Goal: Transaction & Acquisition: Download file/media

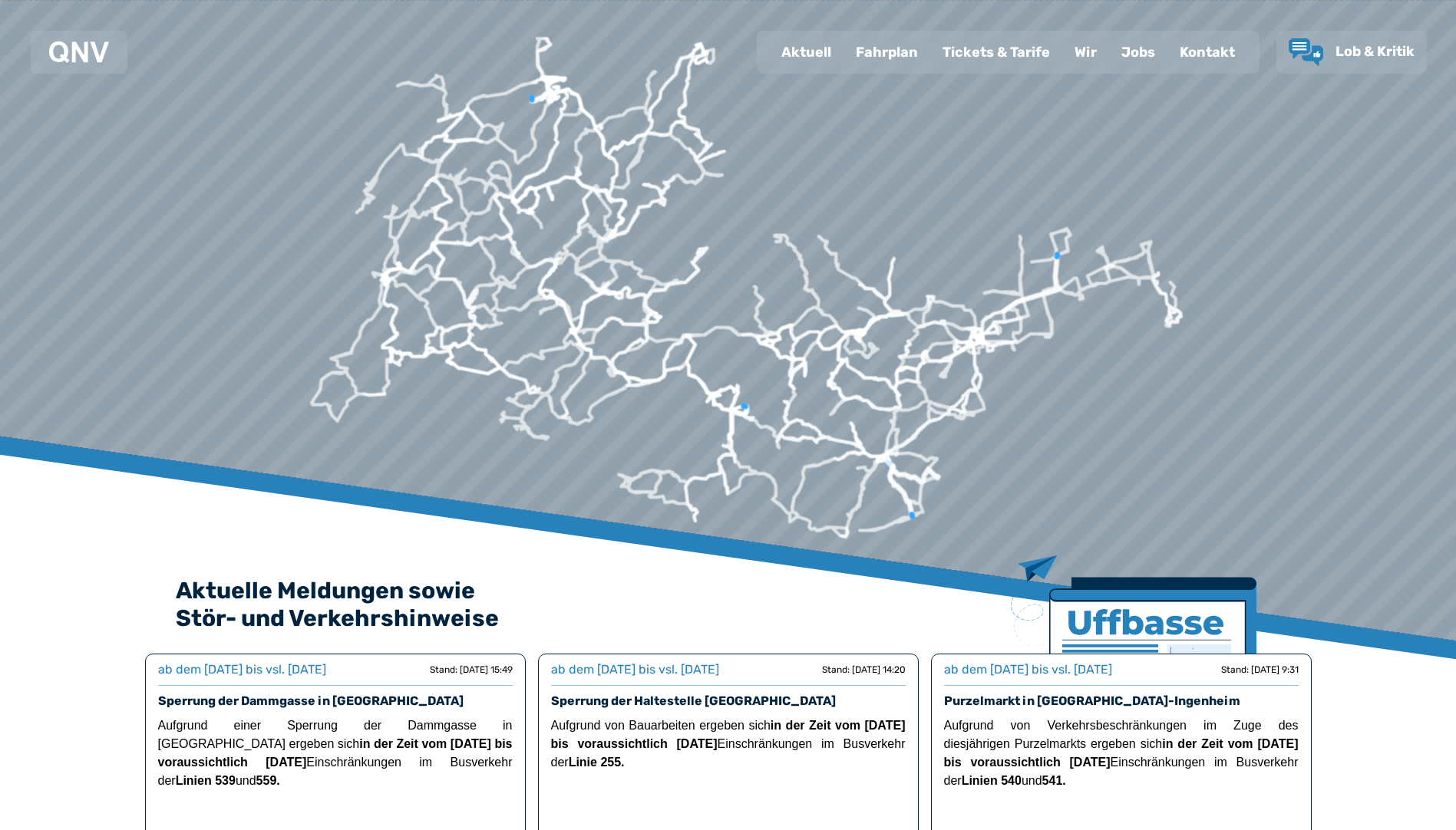
click at [867, 43] on div "Fahrplan" at bounding box center [887, 53] width 87 height 40
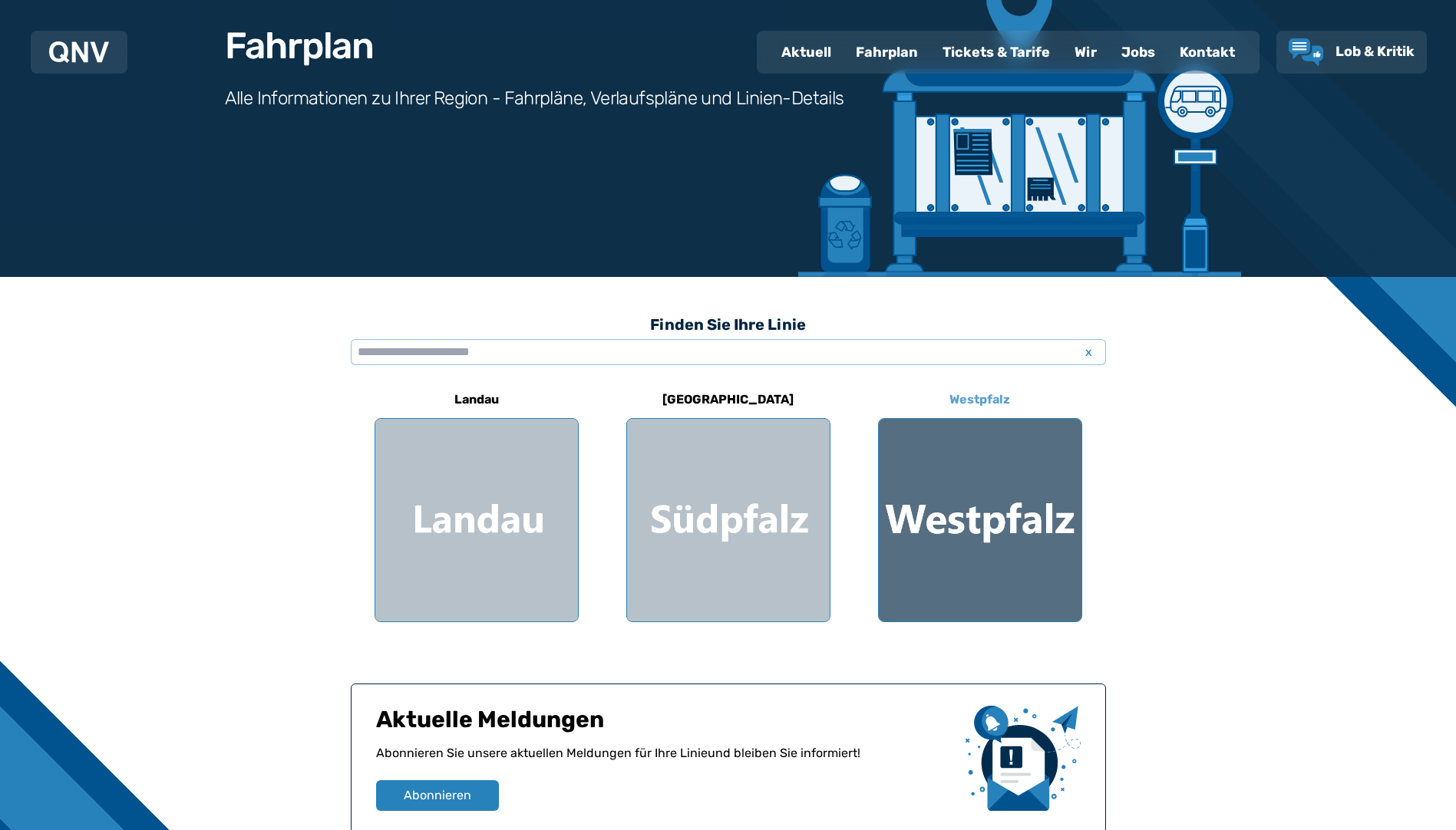
scroll to position [230, 0]
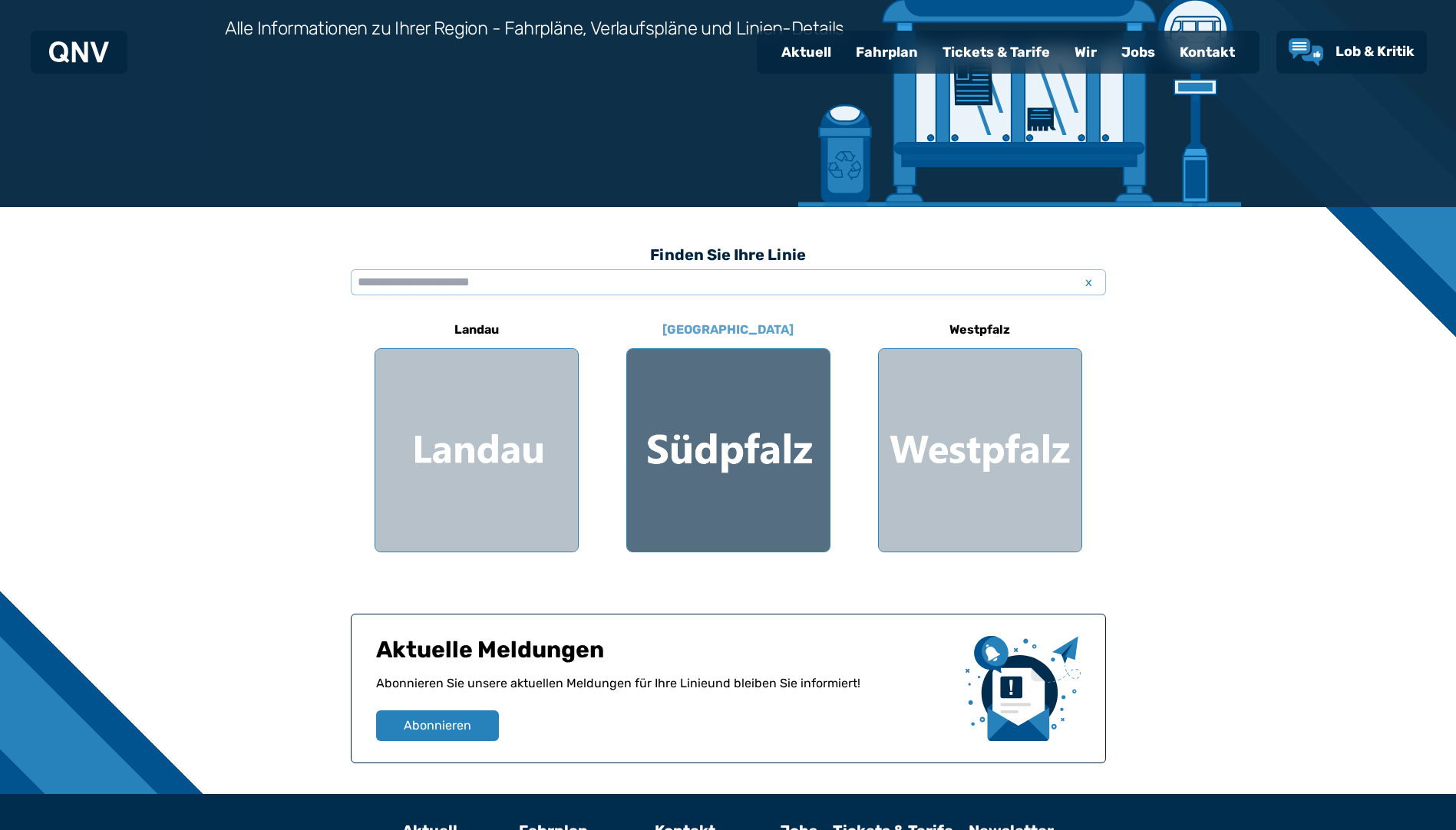
click at [723, 471] on div at bounding box center [728, 449] width 202 height 202
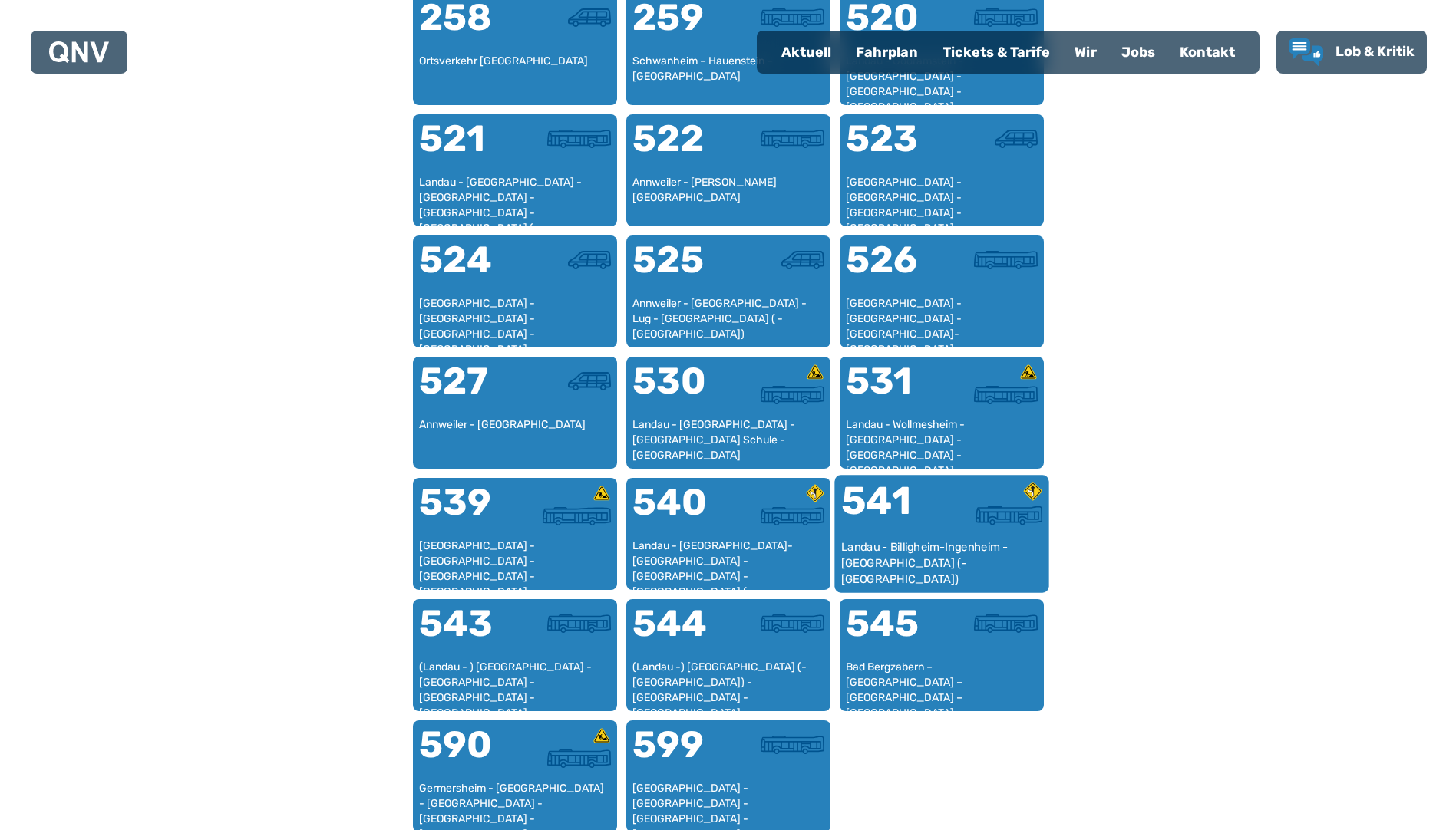
scroll to position [1086, 0]
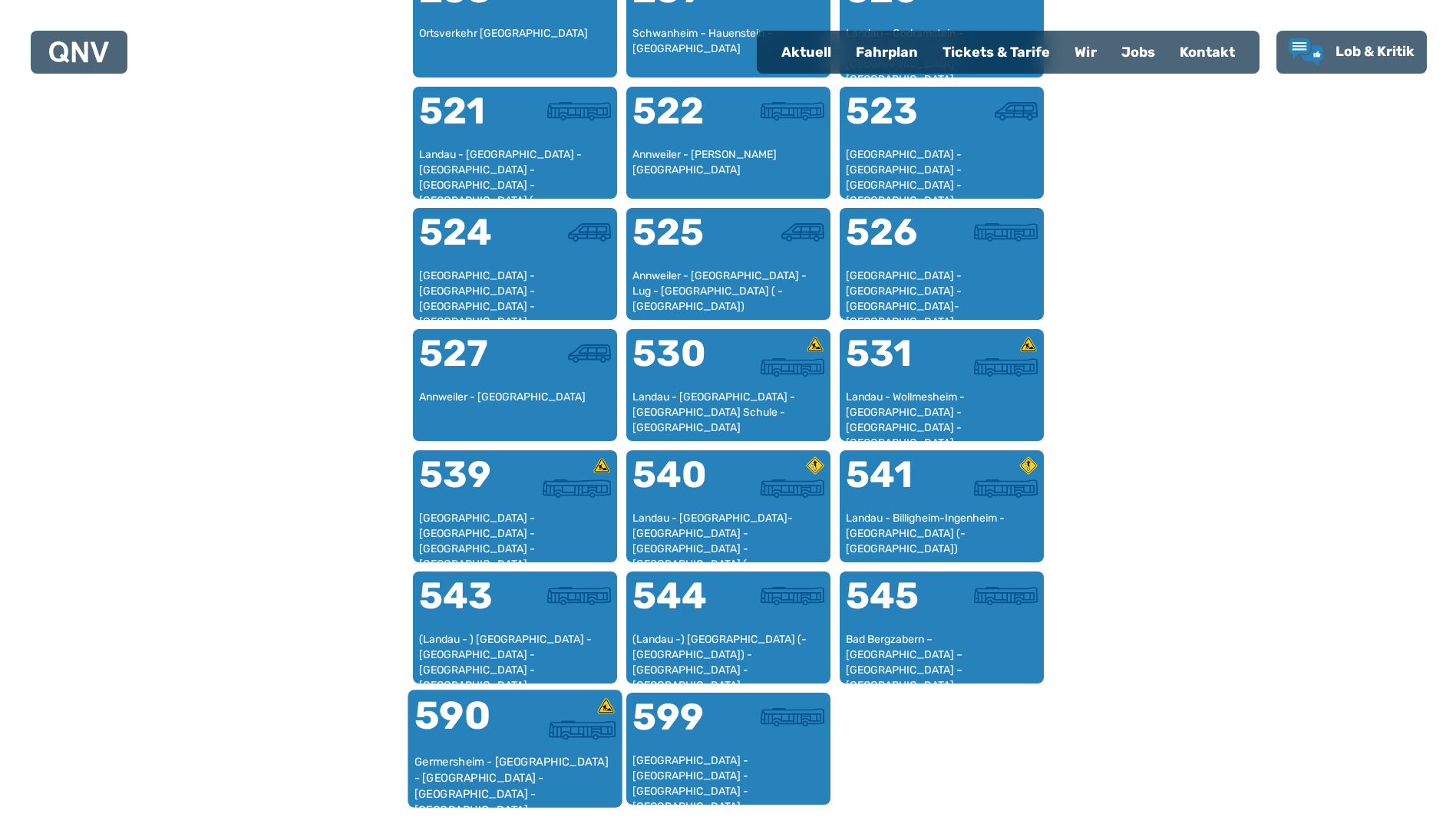
click at [546, 774] on div "Germersheim - [GEOGRAPHIC_DATA] - [GEOGRAPHIC_DATA] - [GEOGRAPHIC_DATA] - [GEOG…" at bounding box center [514, 777] width 202 height 47
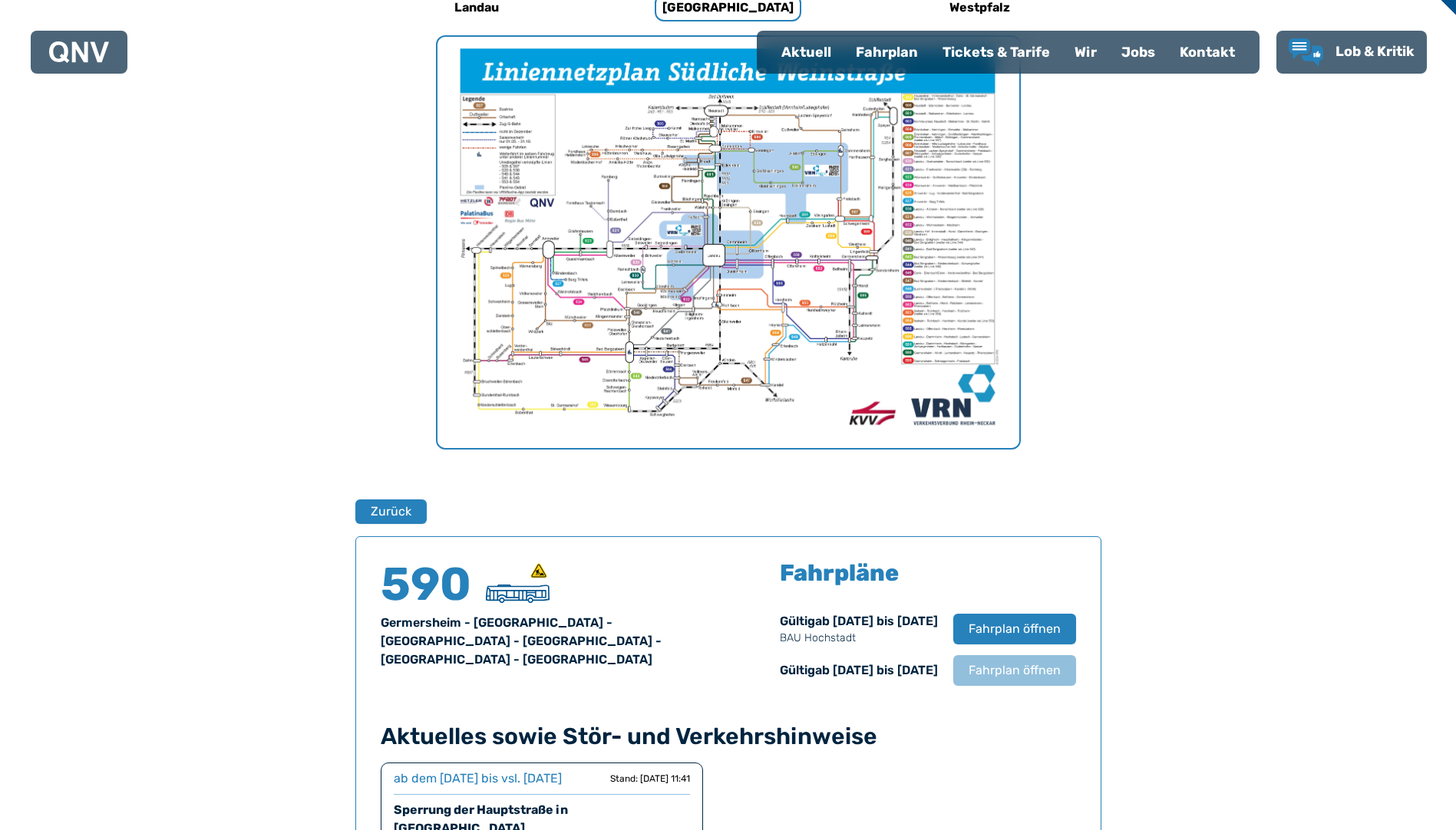
scroll to position [629, 0]
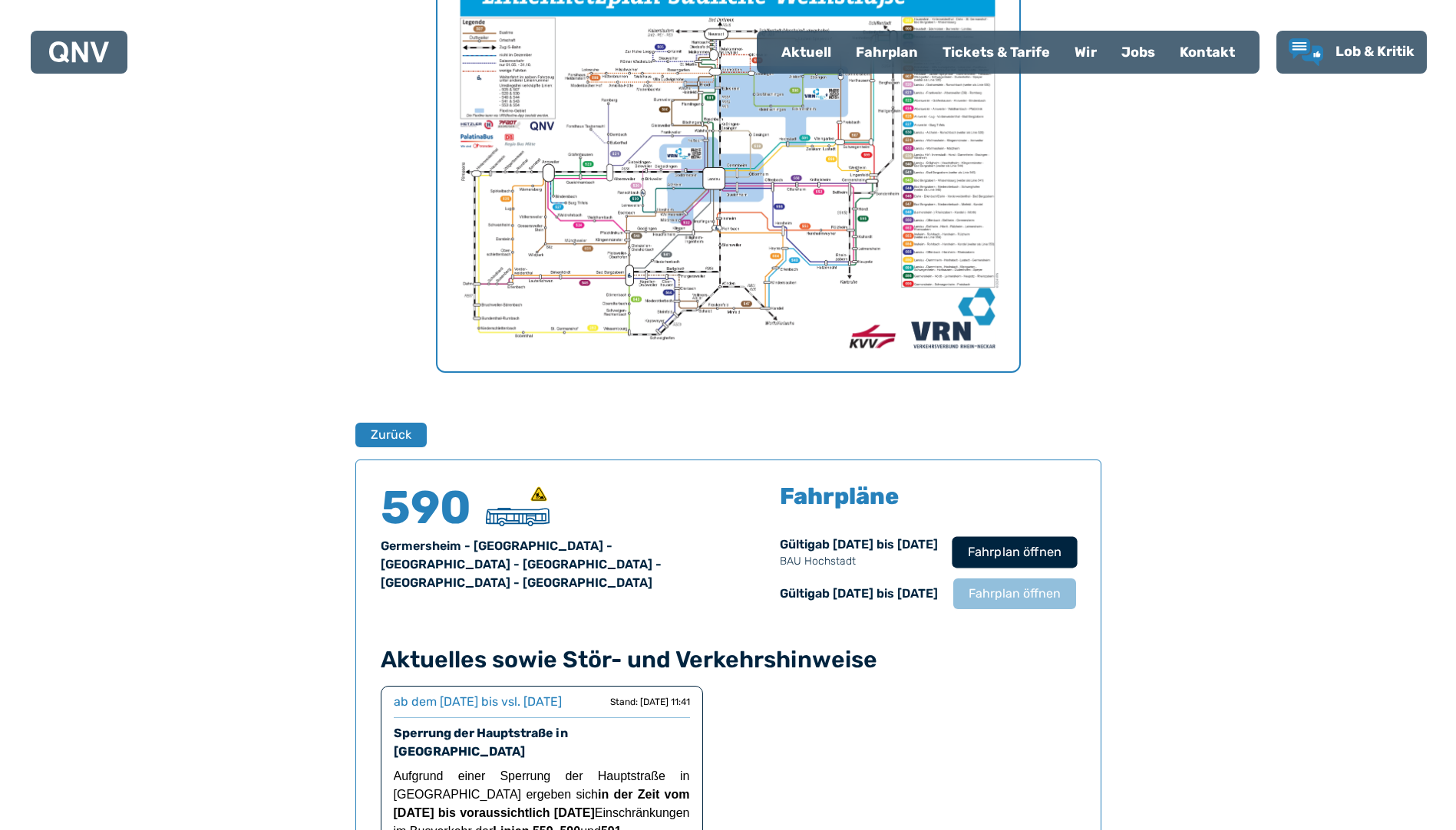
click at [1037, 552] on span "Fahrplan öffnen" at bounding box center [1013, 552] width 93 height 18
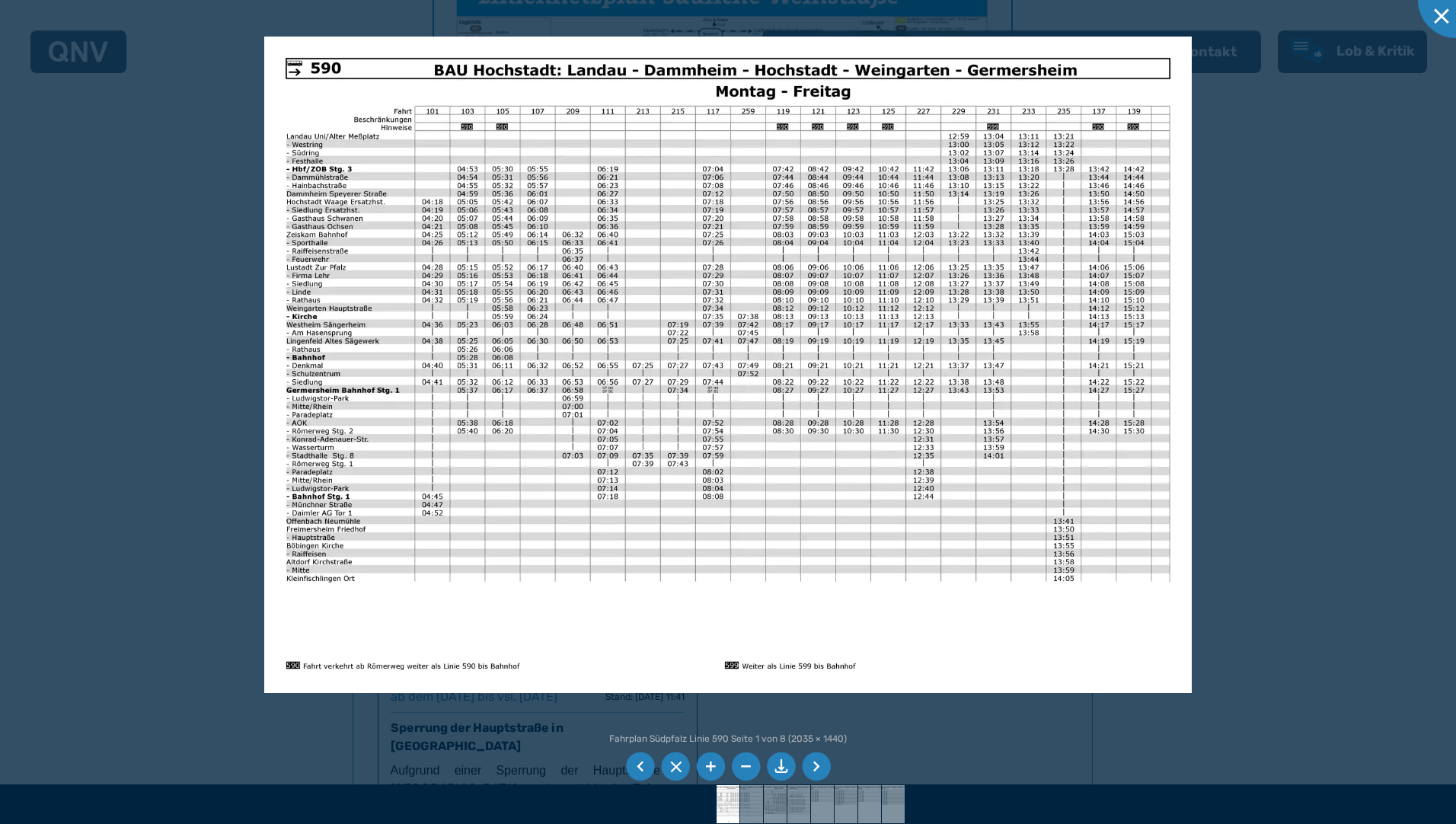
click at [1287, 150] on div at bounding box center [728, 412] width 1456 height 824
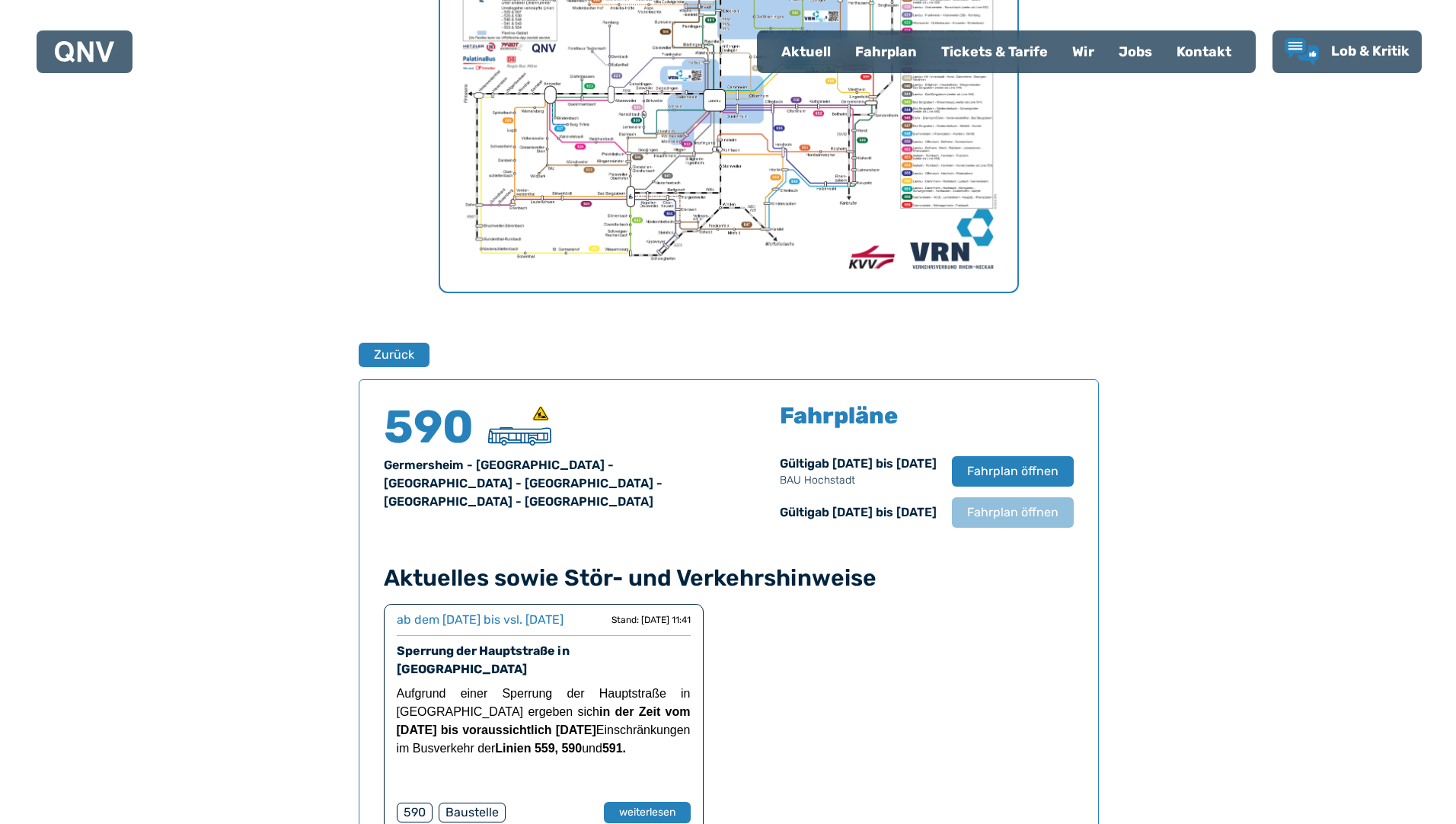
scroll to position [701, 0]
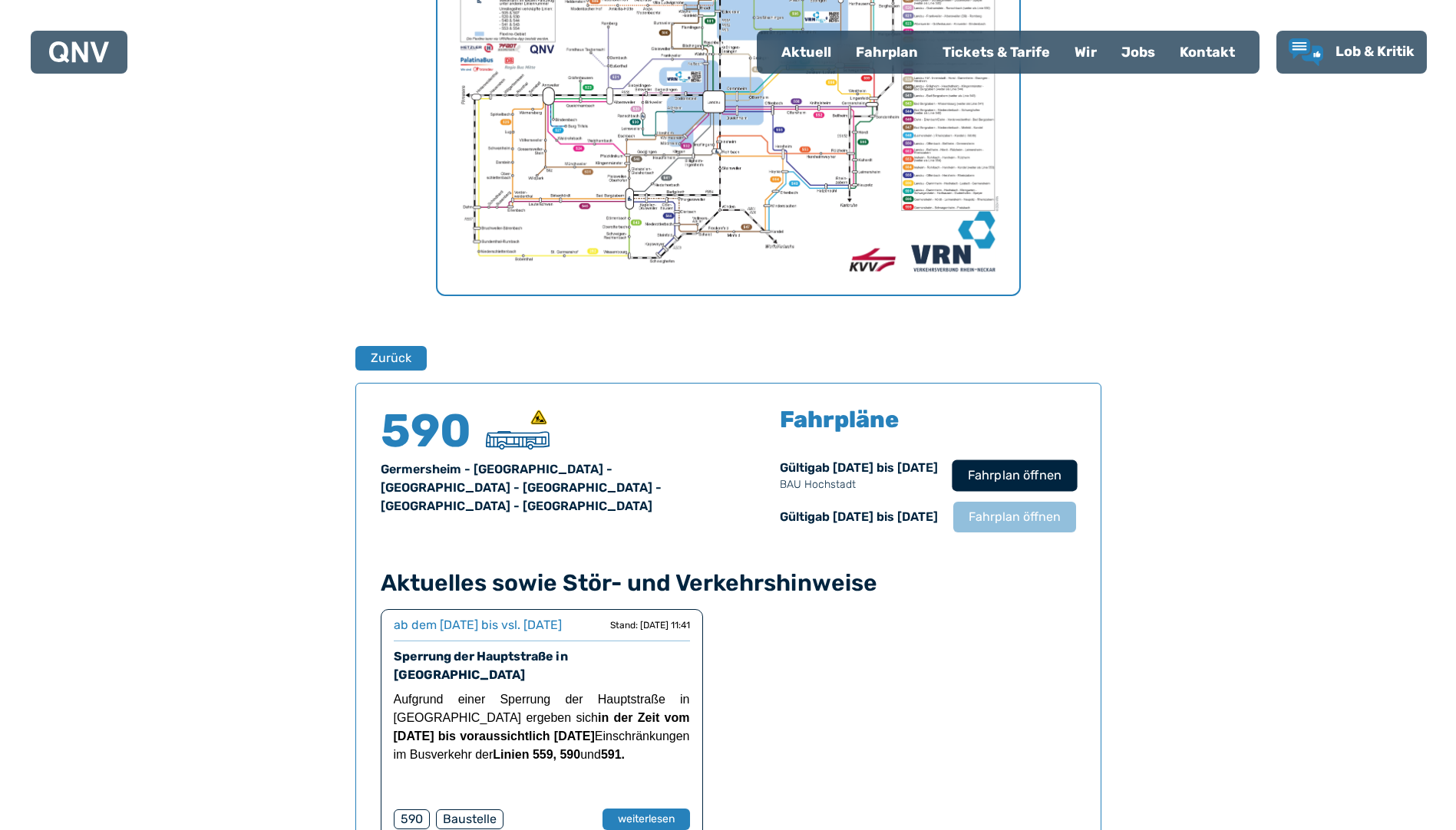
click at [1011, 477] on span "Fahrplan öffnen" at bounding box center [1013, 476] width 93 height 18
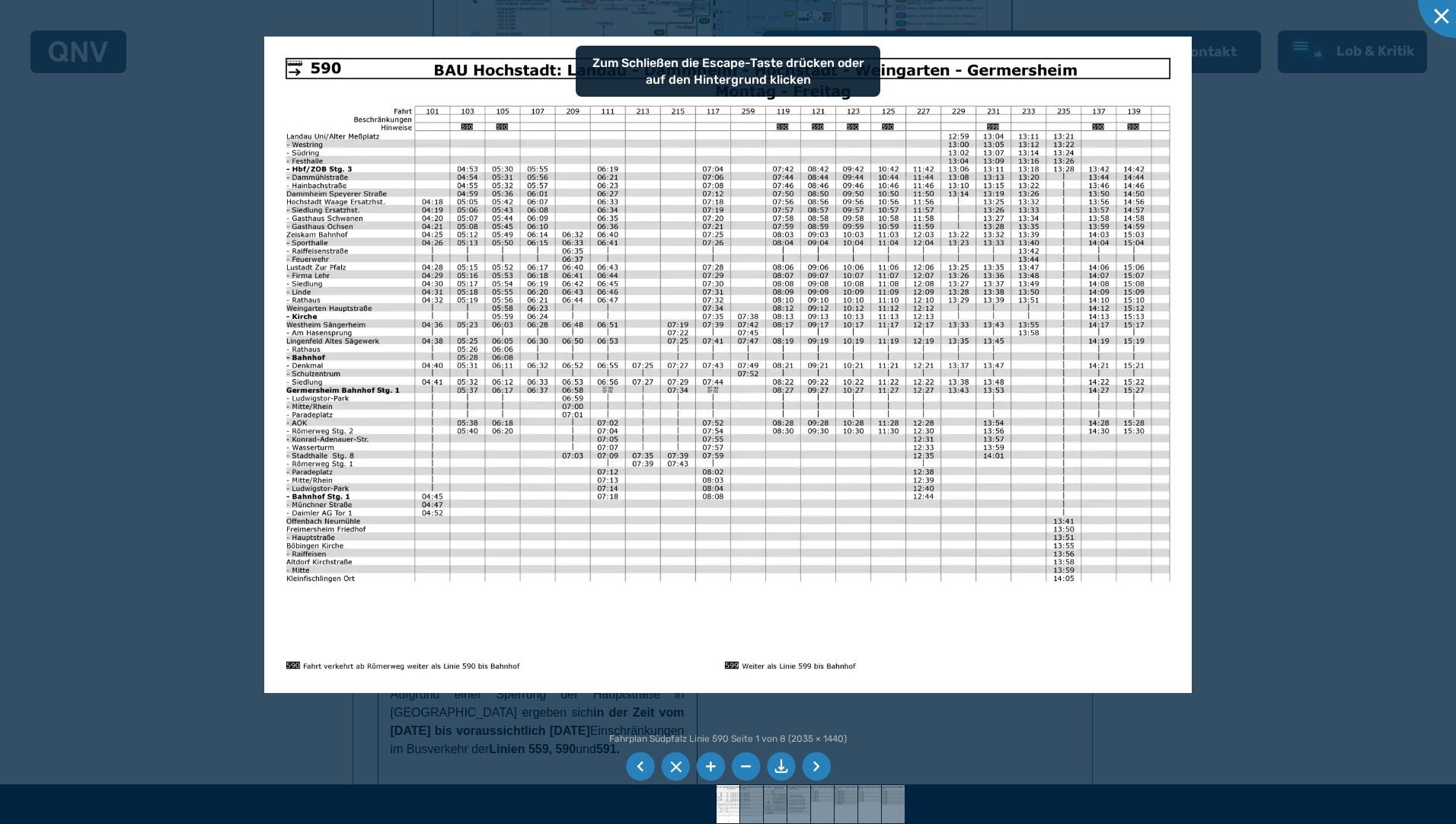
click at [313, 73] on img at bounding box center [728, 365] width 928 height 657
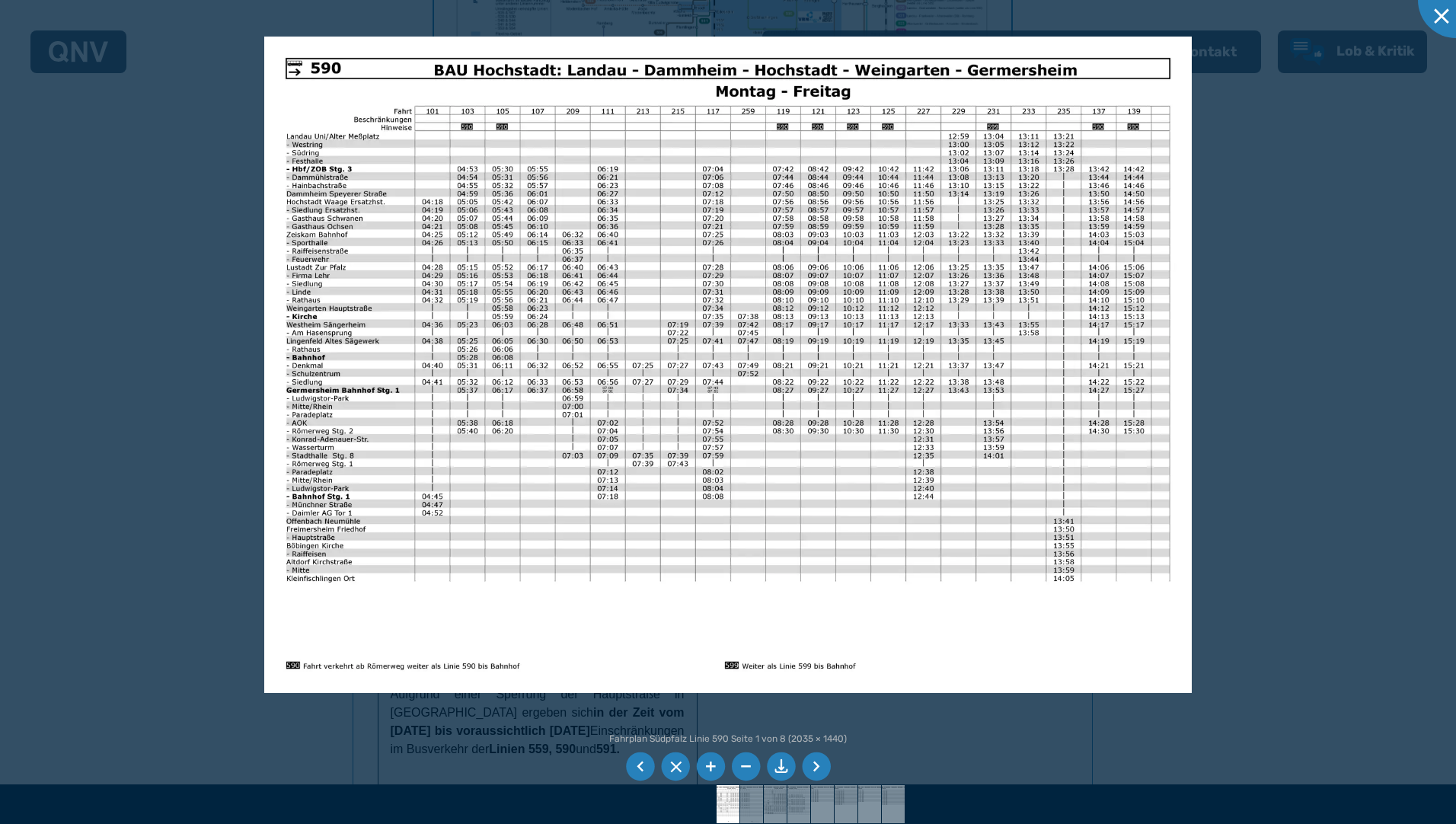
click at [784, 767] on li at bounding box center [781, 766] width 29 height 29
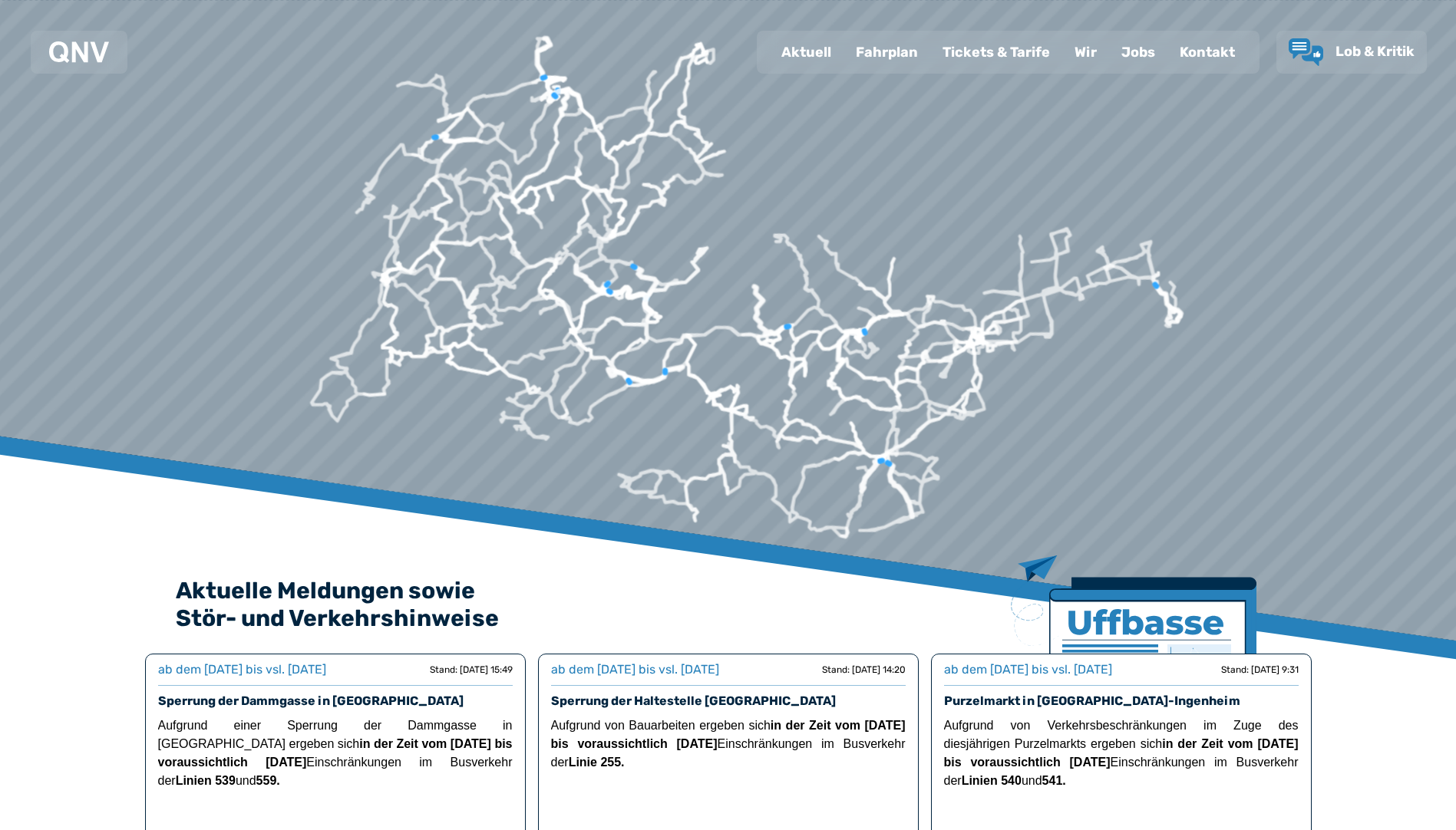
click at [820, 58] on div "Aktuell" at bounding box center [806, 53] width 74 height 40
select select "*"
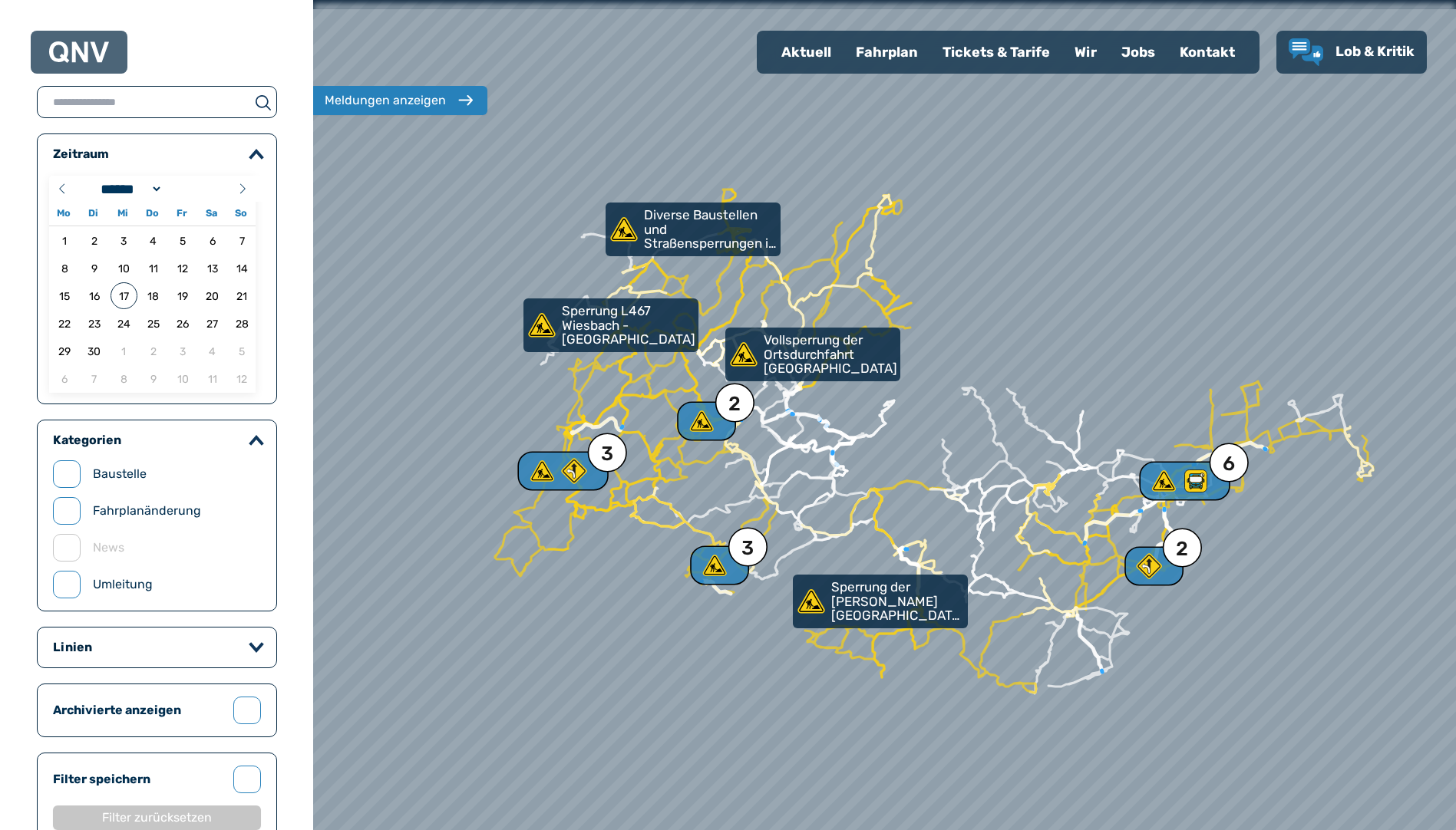
click at [914, 47] on div "Fahrplan" at bounding box center [887, 53] width 87 height 40
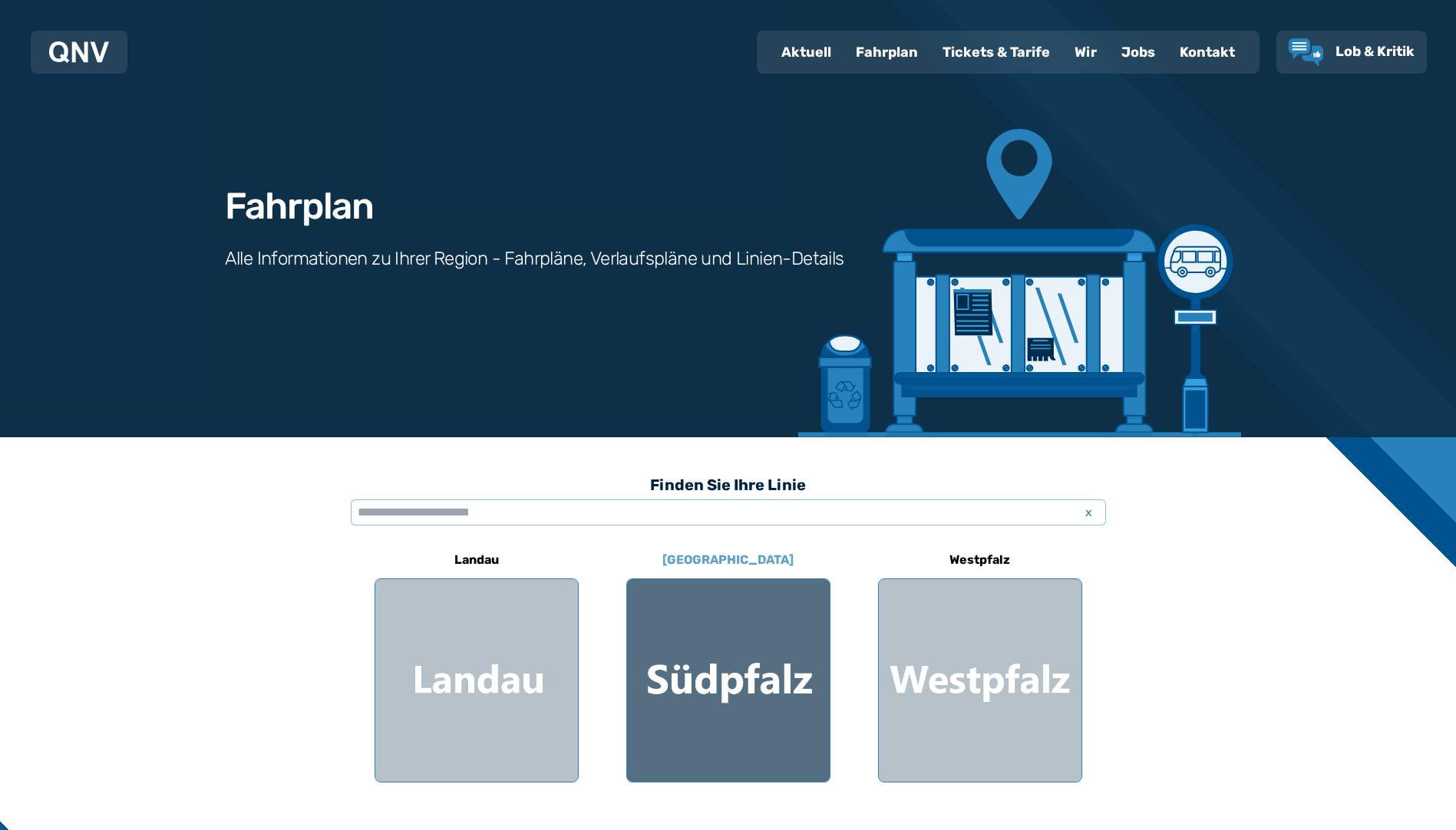
click at [765, 661] on div at bounding box center [728, 680] width 202 height 202
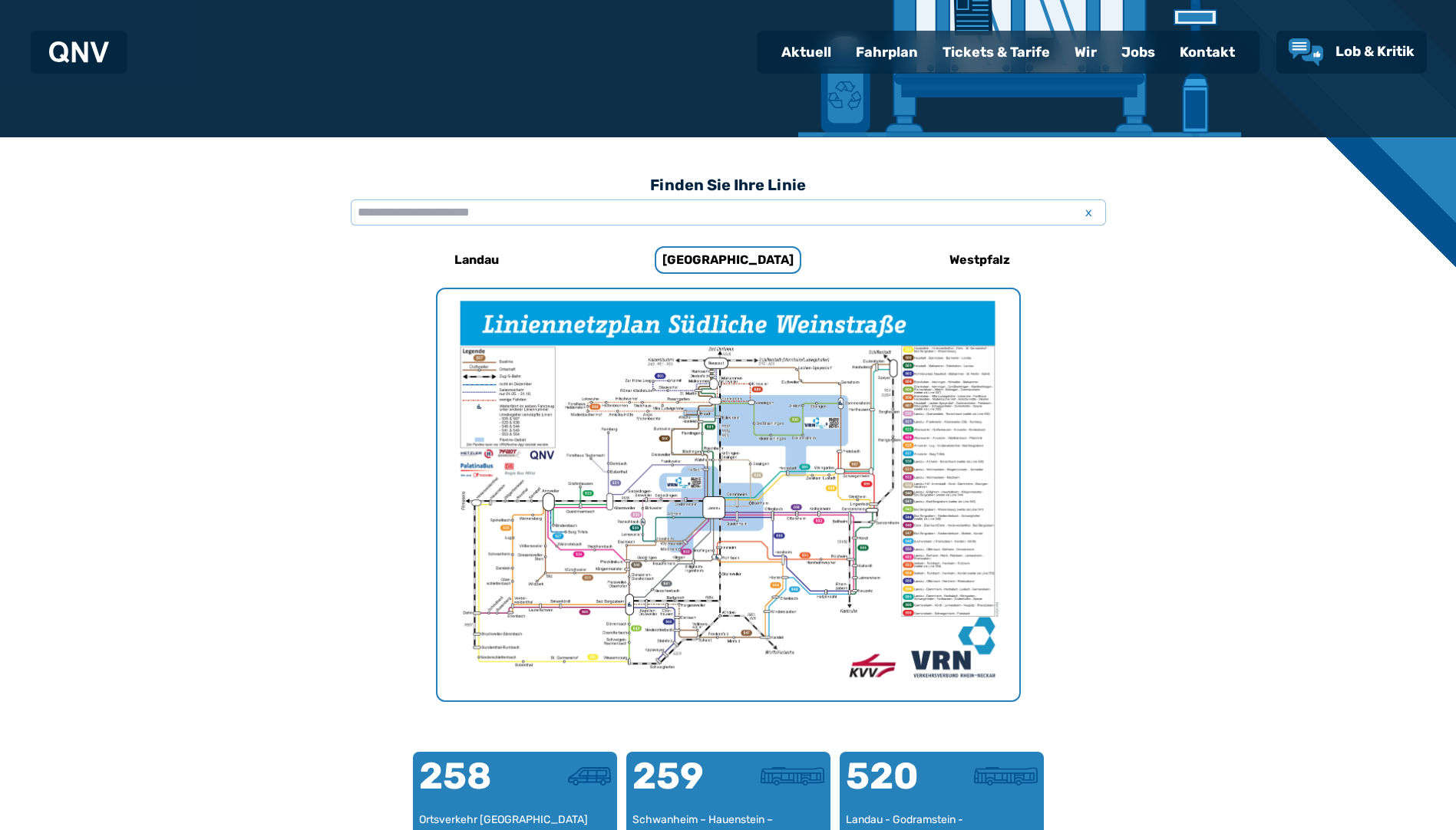
scroll to position [307, 0]
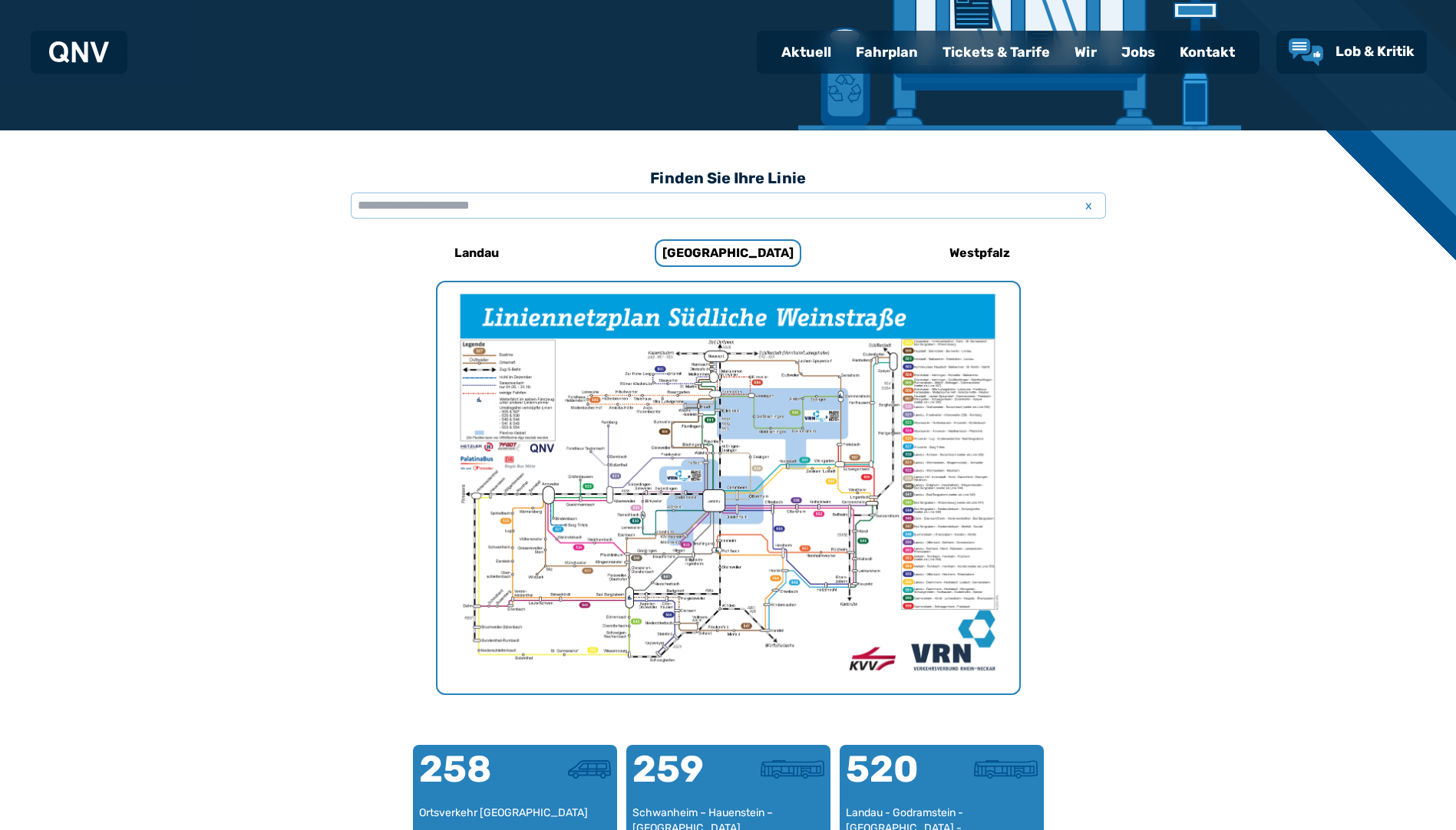
click at [714, 433] on img "1 von 1" at bounding box center [728, 487] width 582 height 411
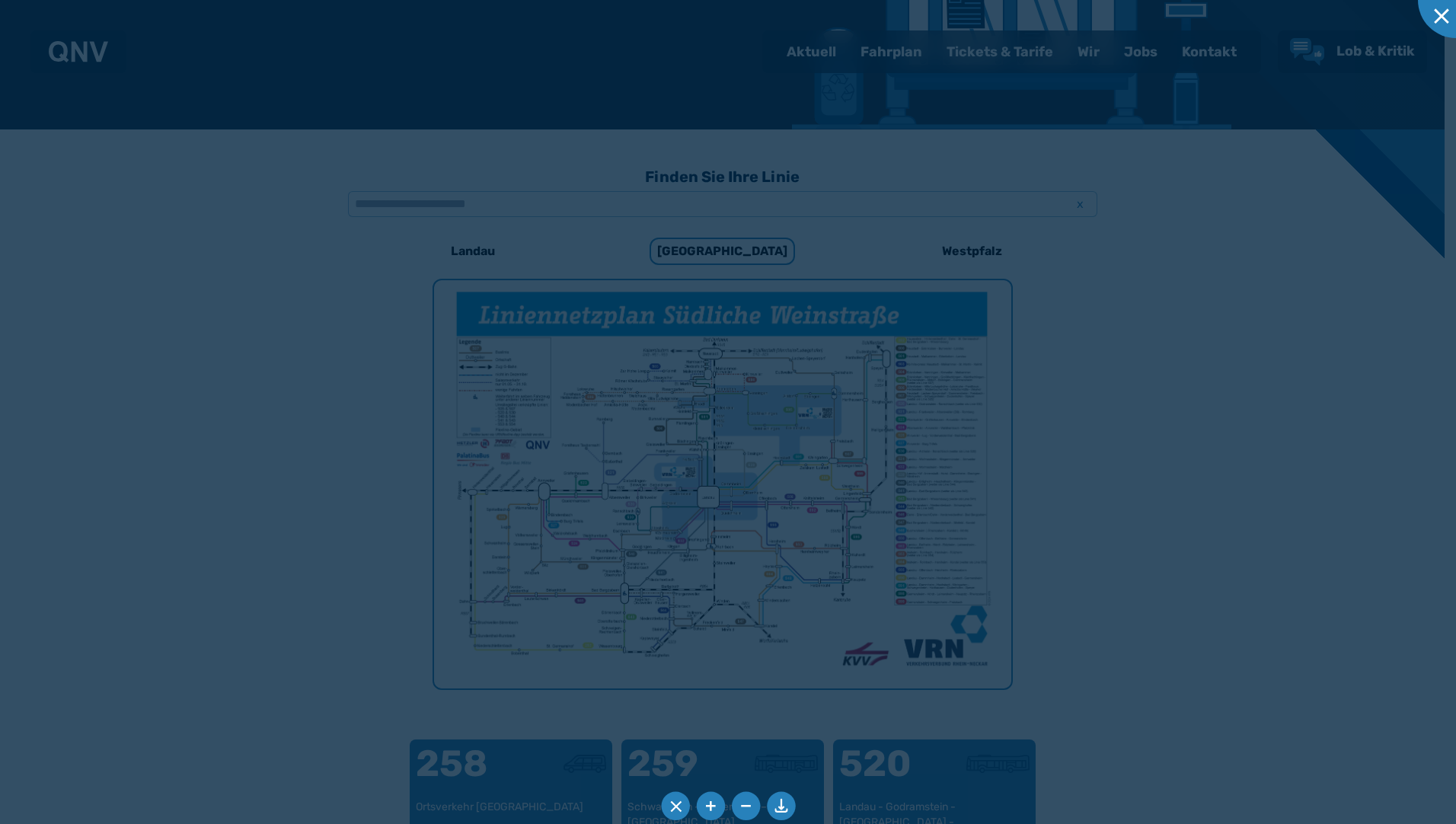
click at [709, 430] on div at bounding box center [728, 412] width 1456 height 824
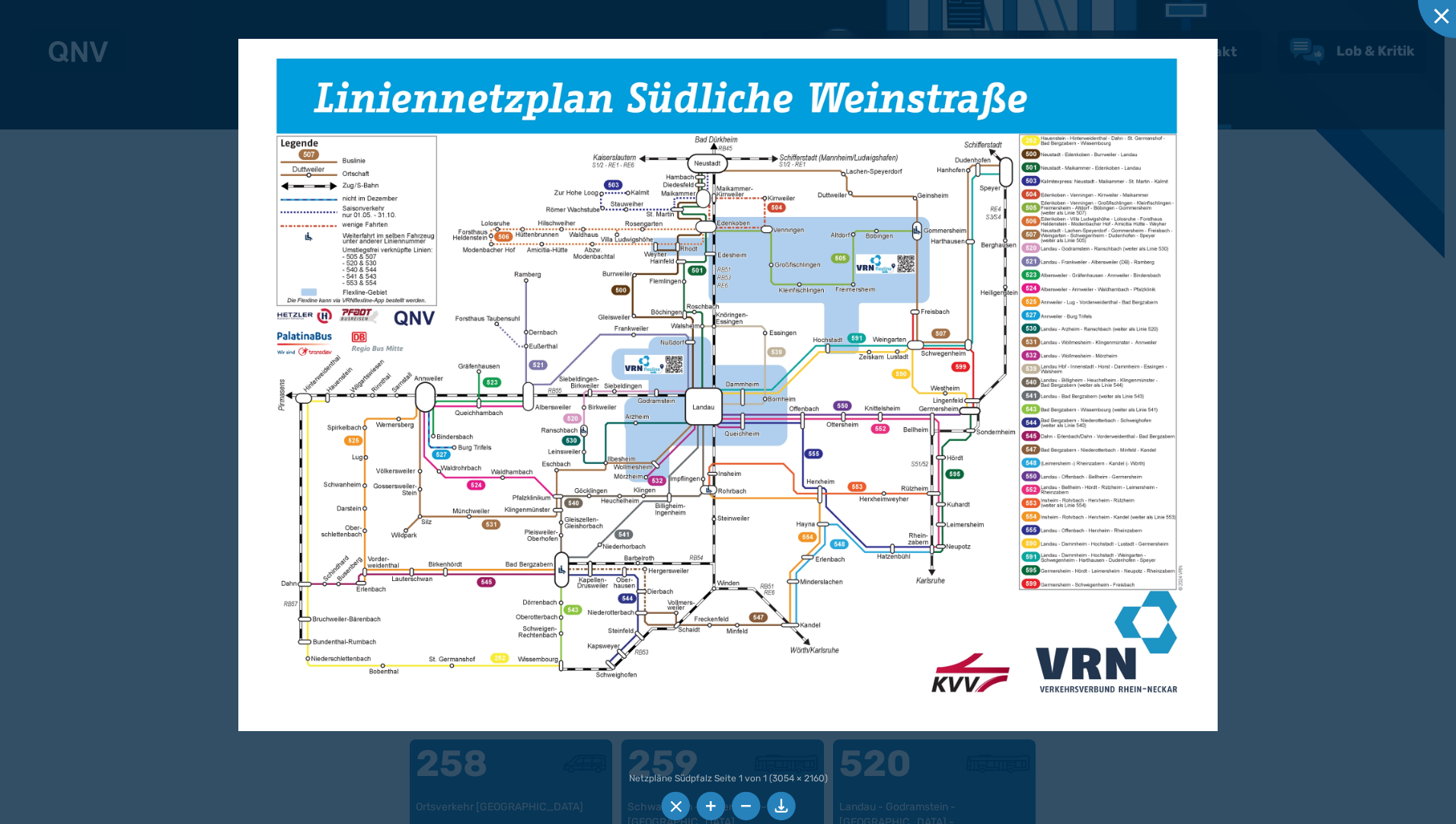
click at [1358, 235] on div at bounding box center [728, 412] width 1456 height 824
